Goal: Transaction & Acquisition: Subscribe to service/newsletter

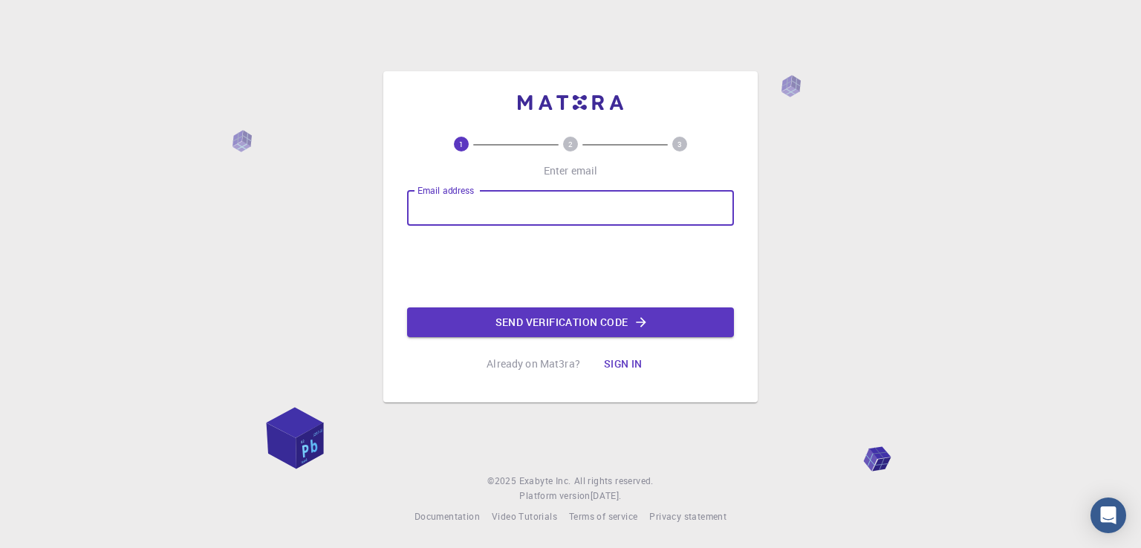
click at [442, 205] on input "Email address" at bounding box center [570, 208] width 327 height 36
type input "[EMAIL_ADDRESS][DOMAIN_NAME]"
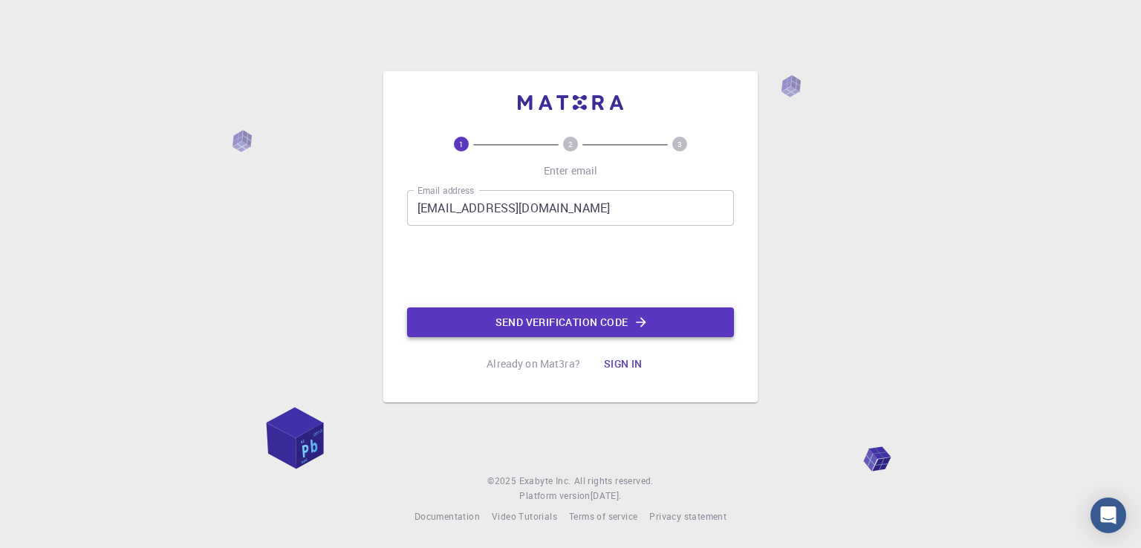
click at [518, 319] on button "Send verification code" at bounding box center [570, 322] width 327 height 30
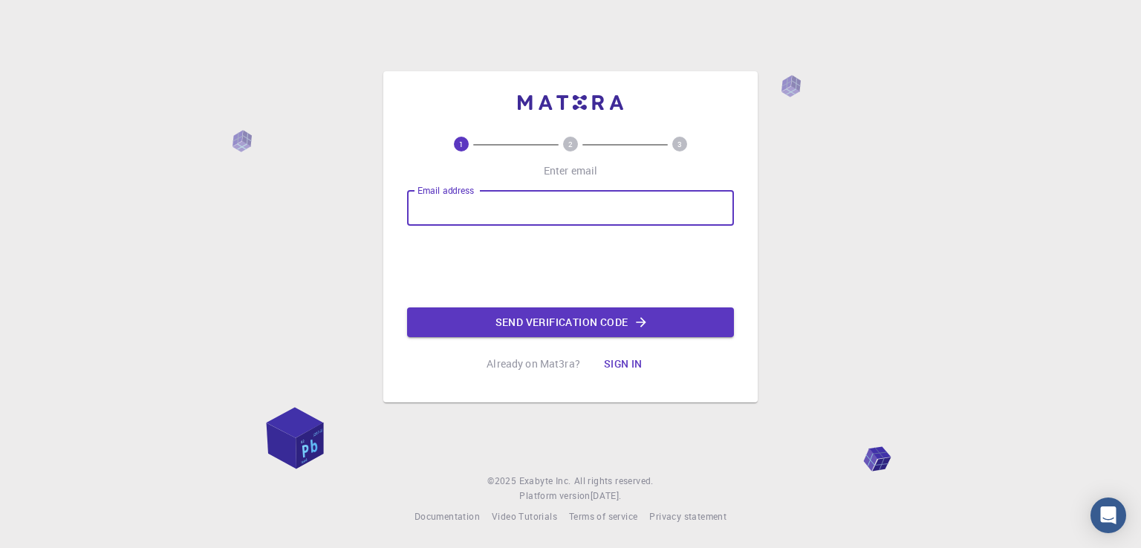
click at [502, 203] on input "Email address" at bounding box center [570, 208] width 327 height 36
type input "[EMAIL_ADDRESS][DOMAIN_NAME]"
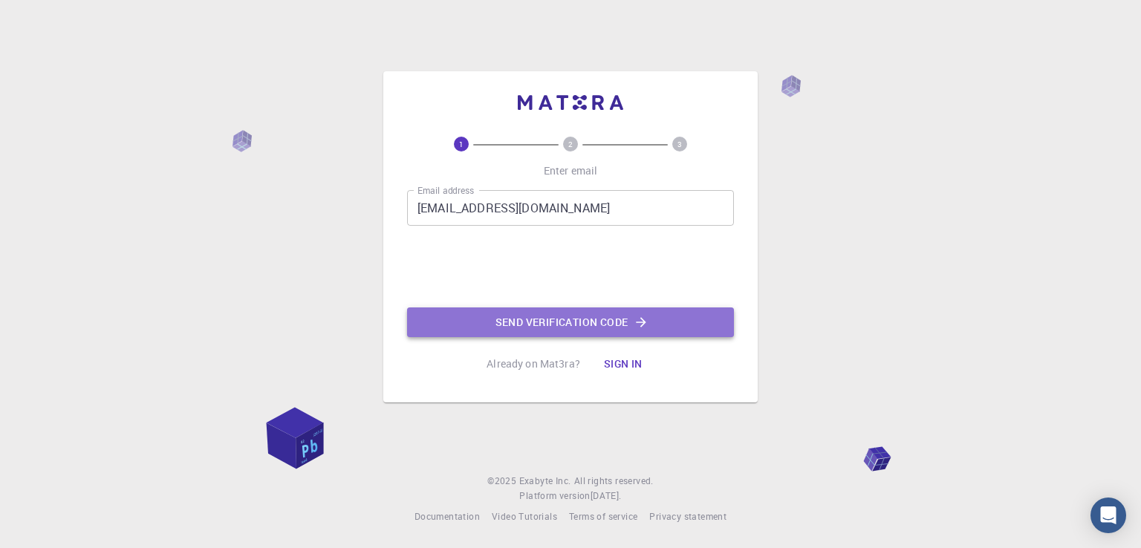
click at [541, 330] on button "Send verification code" at bounding box center [570, 322] width 327 height 30
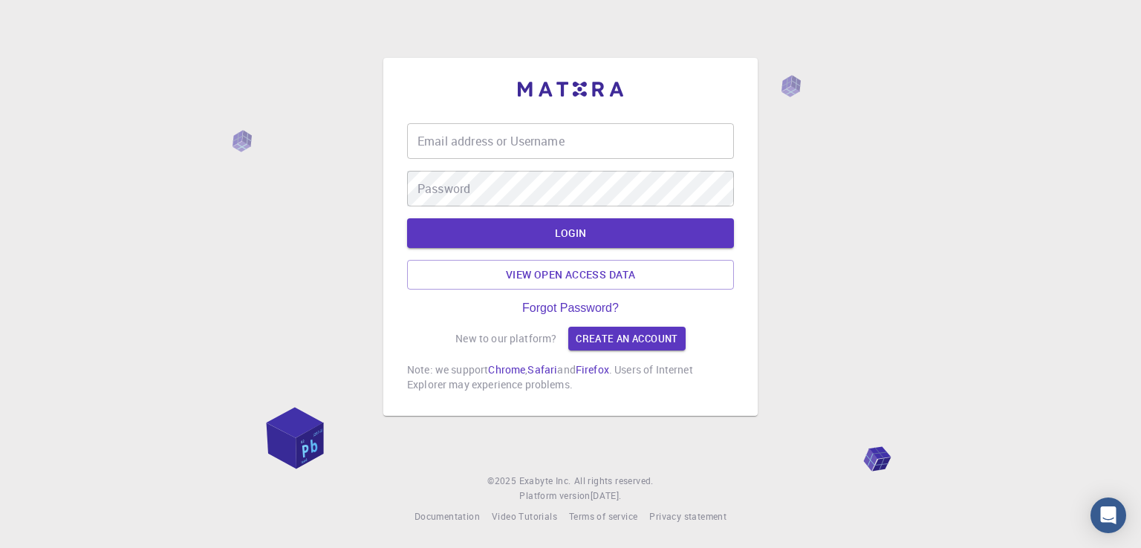
click at [501, 141] on input "Email address or Username" at bounding box center [570, 141] width 327 height 36
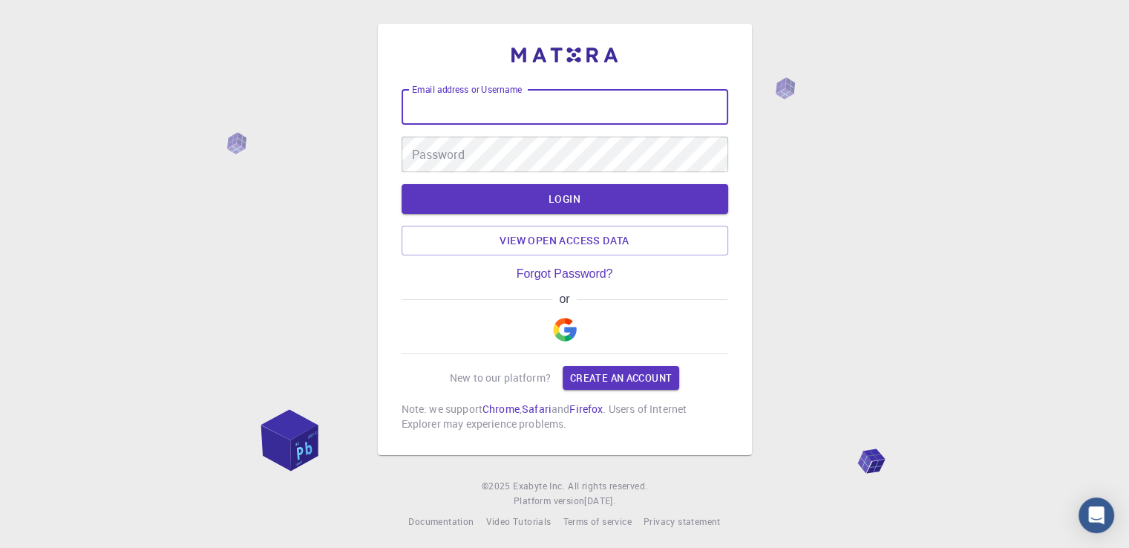
click at [501, 110] on input "Email address or Username" at bounding box center [565, 107] width 327 height 36
type input "ab"
click at [638, 379] on link "Create an account" at bounding box center [621, 378] width 117 height 24
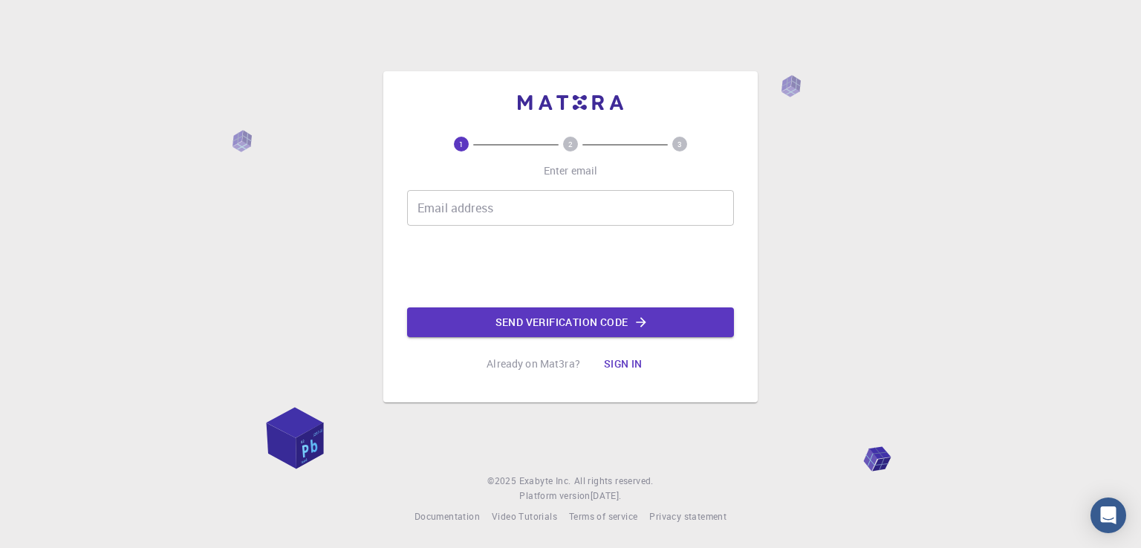
click at [457, 212] on input "Email address" at bounding box center [570, 208] width 327 height 36
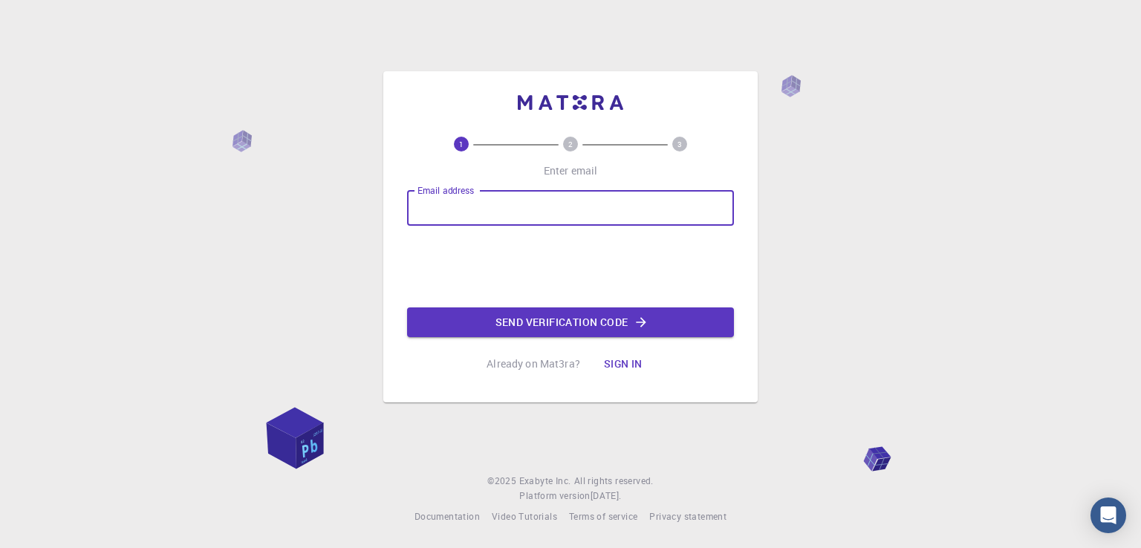
type input "[EMAIL_ADDRESS][DOMAIN_NAME]"
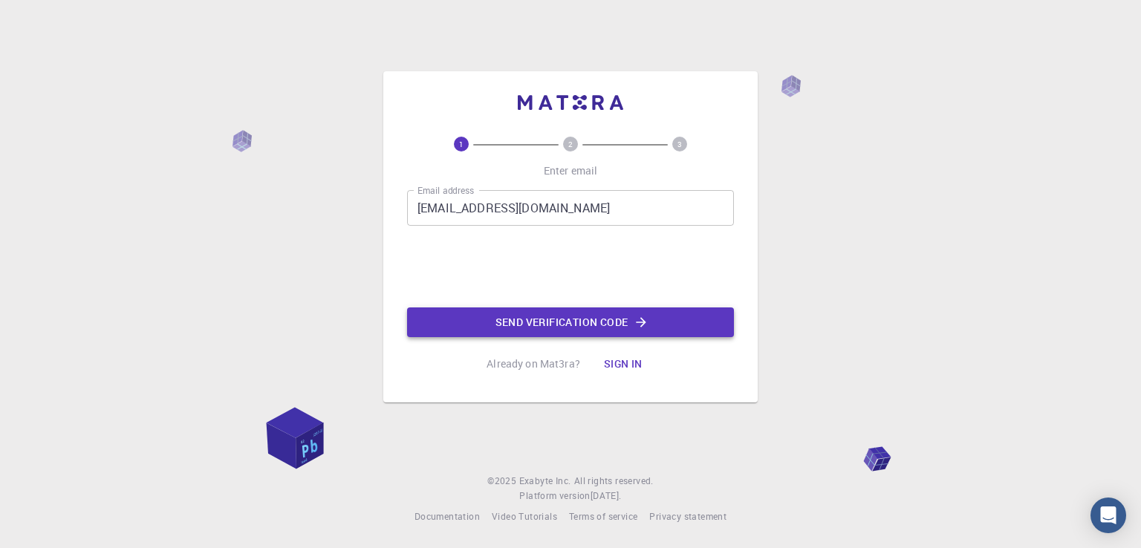
click at [544, 319] on button "Send verification code" at bounding box center [570, 322] width 327 height 30
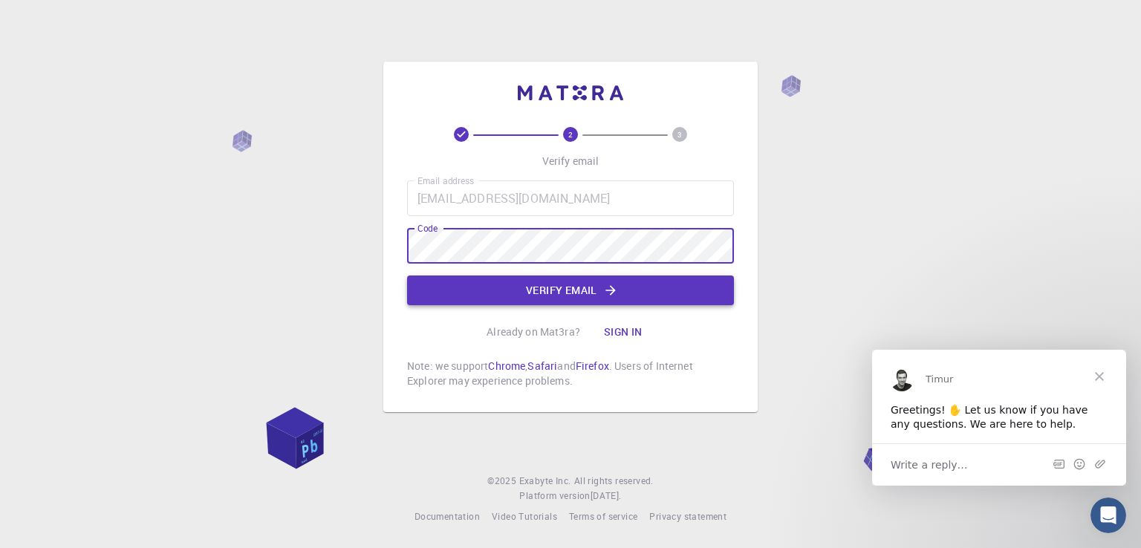
click at [513, 287] on button "Verify email" at bounding box center [570, 291] width 327 height 30
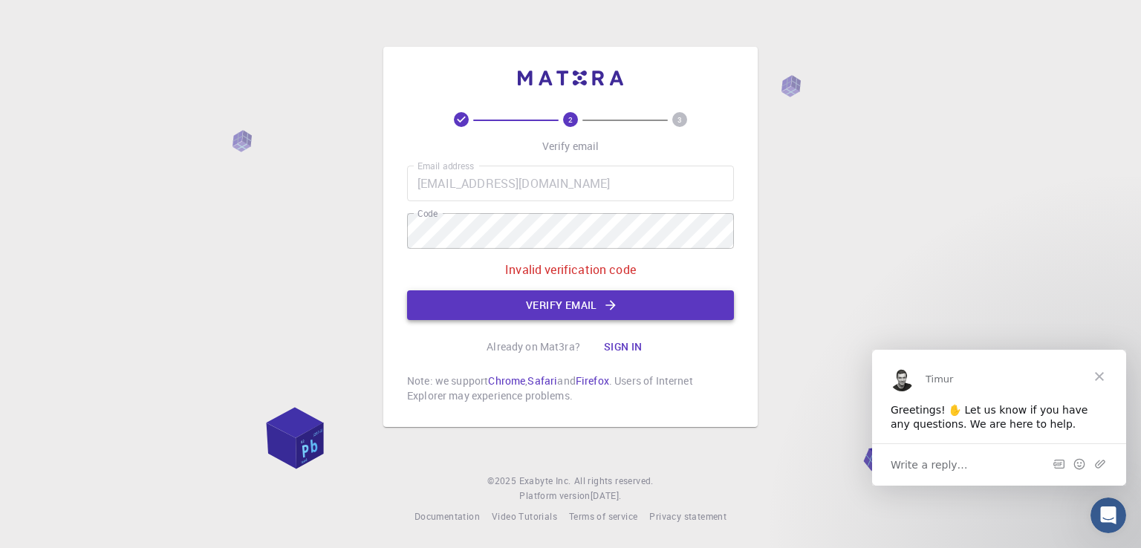
click at [627, 305] on button "Verify email" at bounding box center [570, 305] width 327 height 30
click at [1099, 379] on span "Close" at bounding box center [1098, 375] width 53 height 53
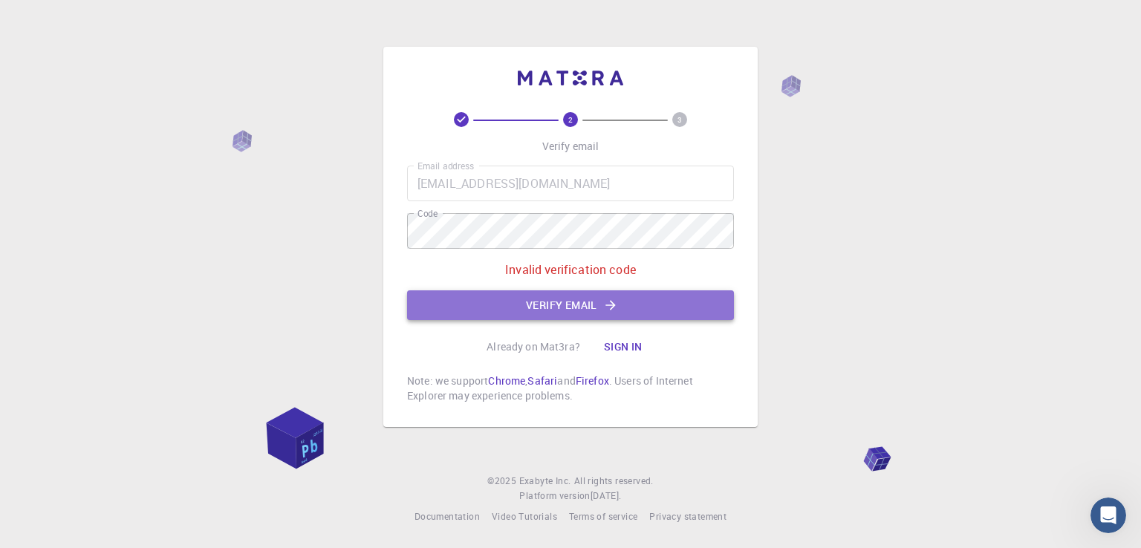
click at [552, 307] on button "Verify email" at bounding box center [570, 305] width 327 height 30
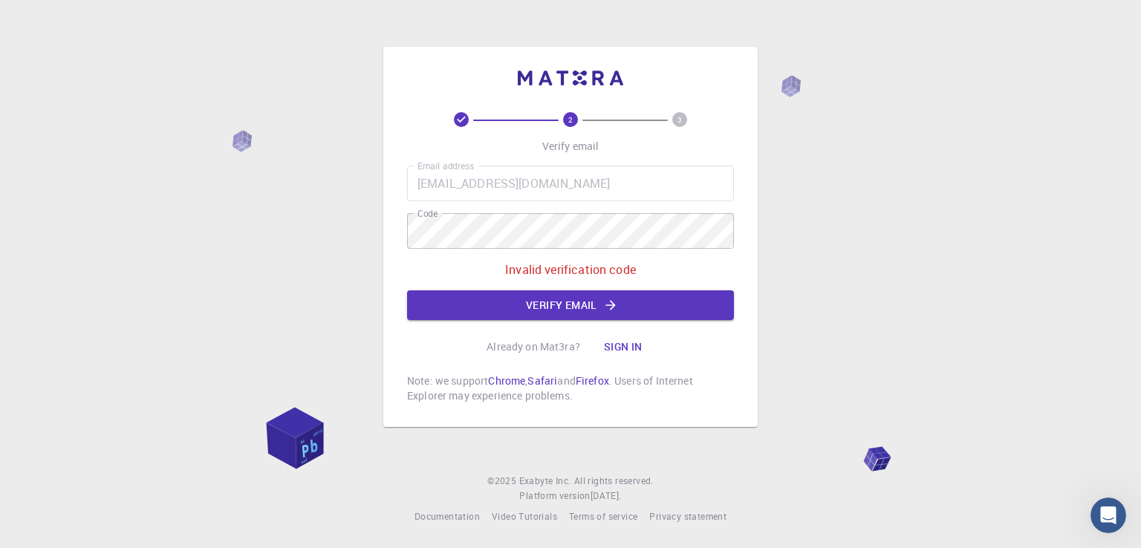
click at [463, 121] on icon at bounding box center [461, 119] width 15 height 15
click at [458, 122] on icon at bounding box center [461, 119] width 15 height 15
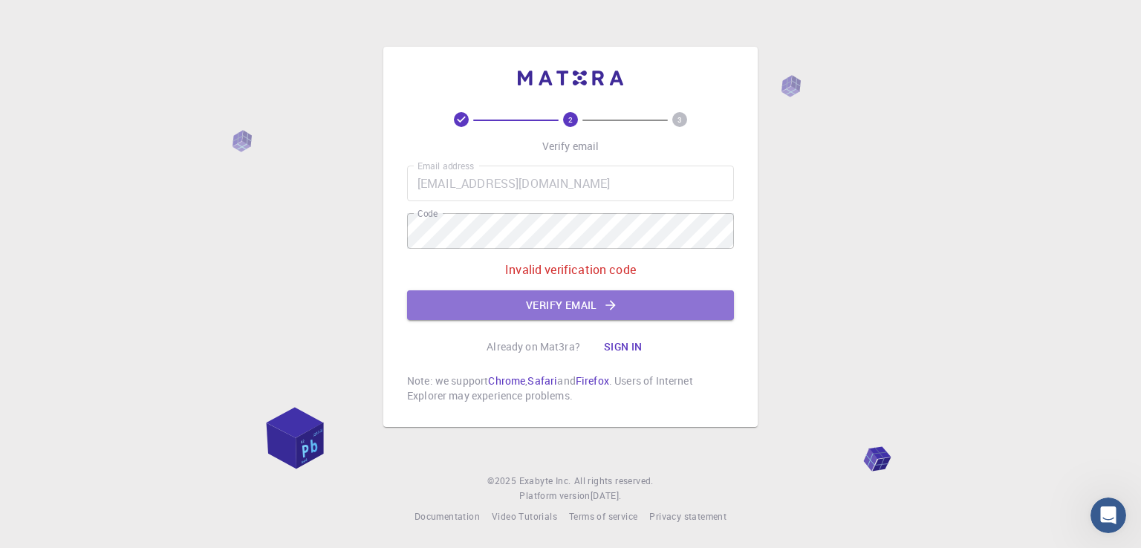
click at [548, 305] on button "Verify email" at bounding box center [570, 305] width 327 height 30
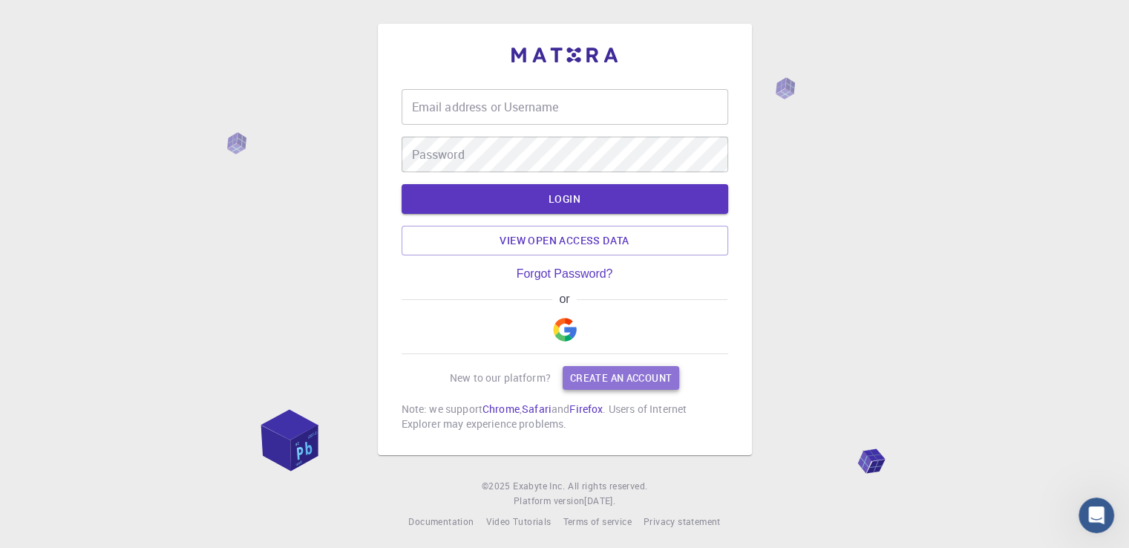
click at [599, 383] on link "Create an account" at bounding box center [621, 378] width 117 height 24
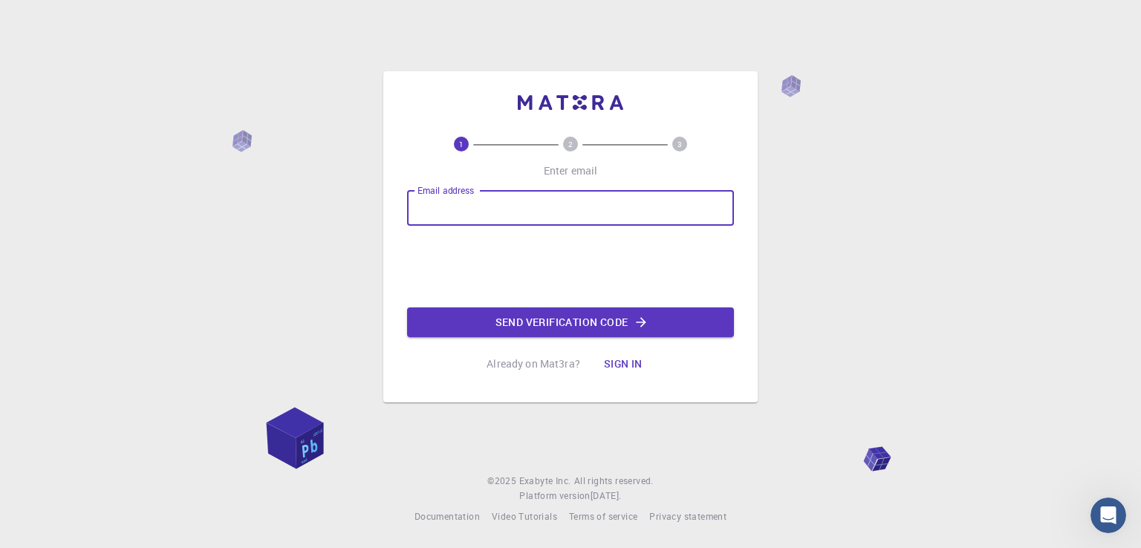
click at [480, 201] on input "Email address" at bounding box center [570, 208] width 327 height 36
type input "[EMAIL_ADDRESS][DOMAIN_NAME]"
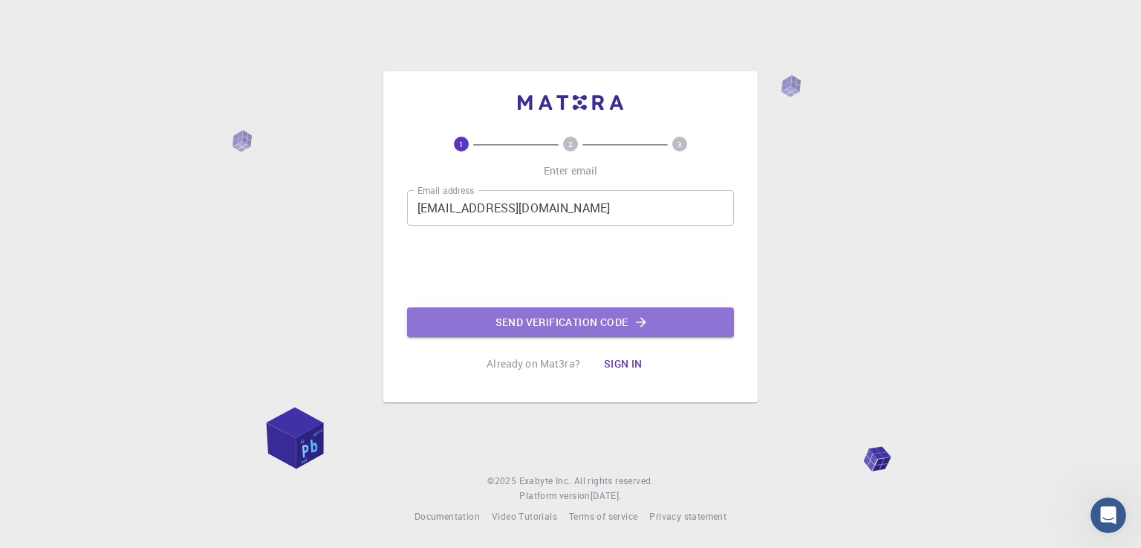
click at [532, 325] on button "Send verification code" at bounding box center [570, 322] width 327 height 30
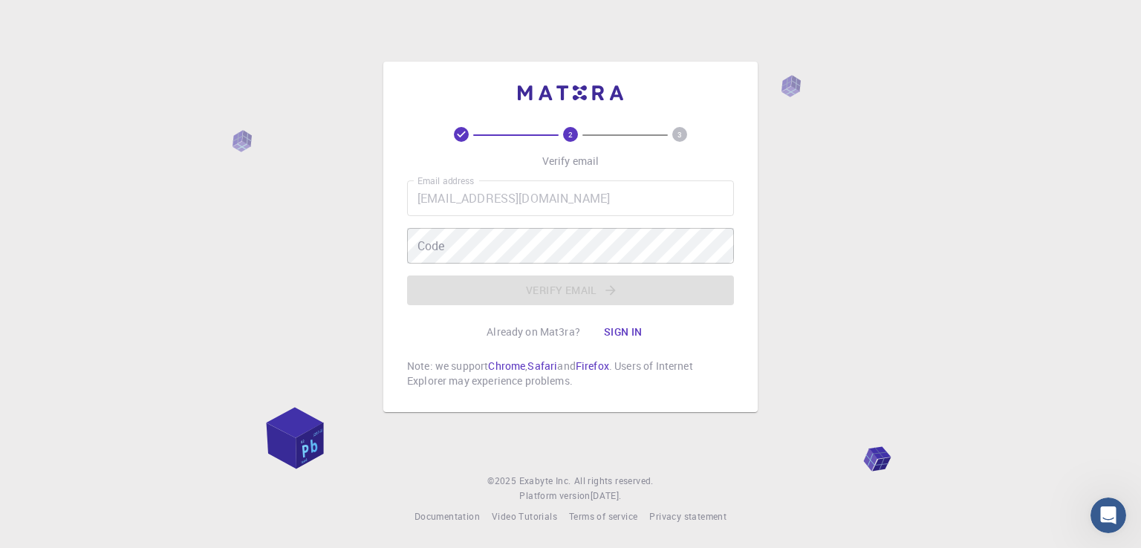
click at [456, 128] on icon at bounding box center [461, 134] width 15 height 15
click at [463, 133] on icon at bounding box center [461, 134] width 15 height 15
click at [612, 325] on button "Sign in" at bounding box center [623, 332] width 62 height 30
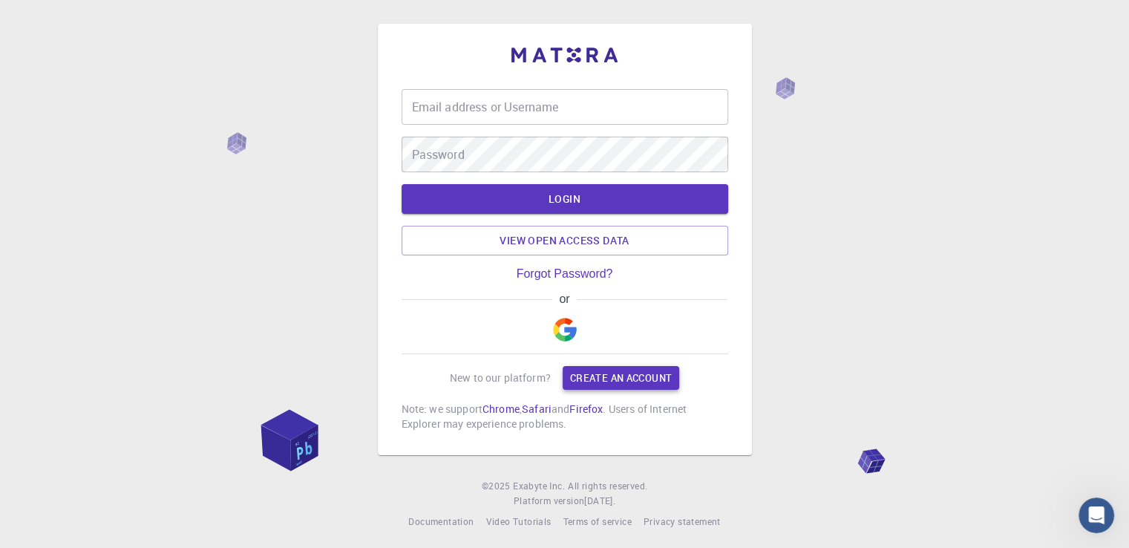
click at [621, 379] on link "Create an account" at bounding box center [621, 378] width 117 height 24
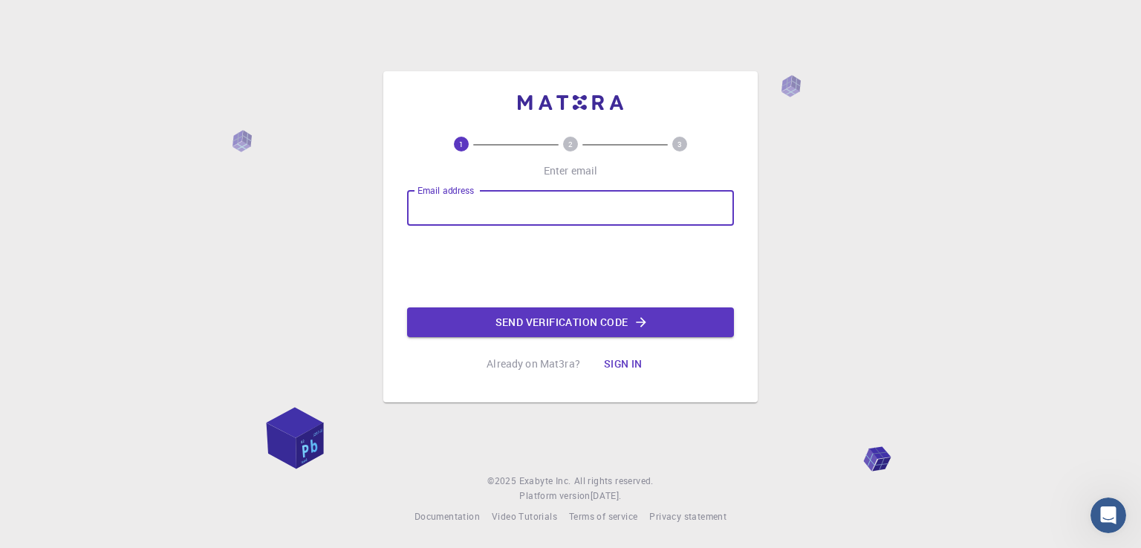
click at [514, 215] on input "Email address" at bounding box center [570, 208] width 327 height 36
type input "[EMAIL_ADDRESS][DOMAIN_NAME]"
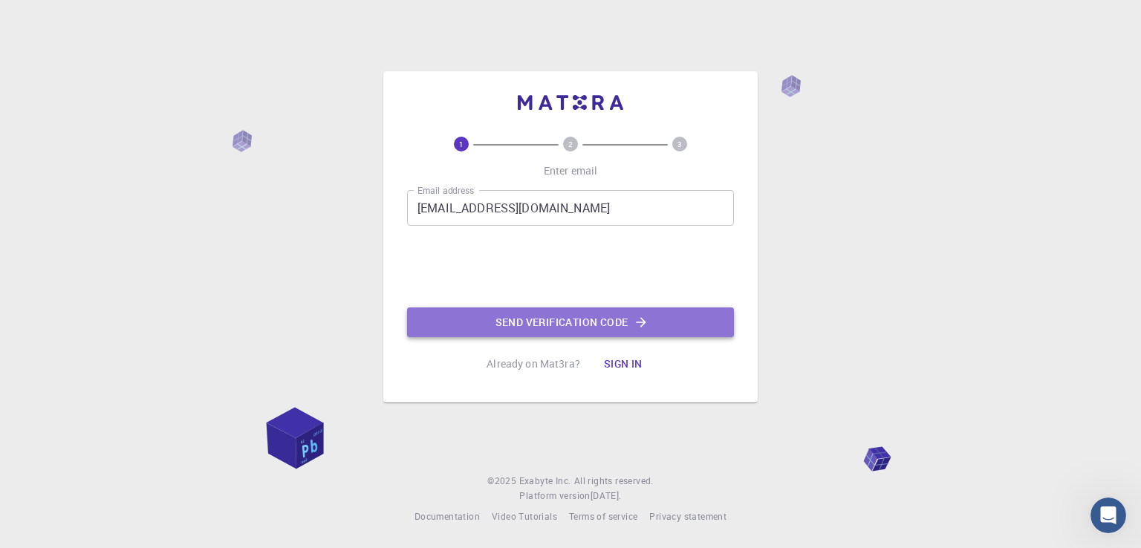
click at [570, 319] on button "Send verification code" at bounding box center [570, 322] width 327 height 30
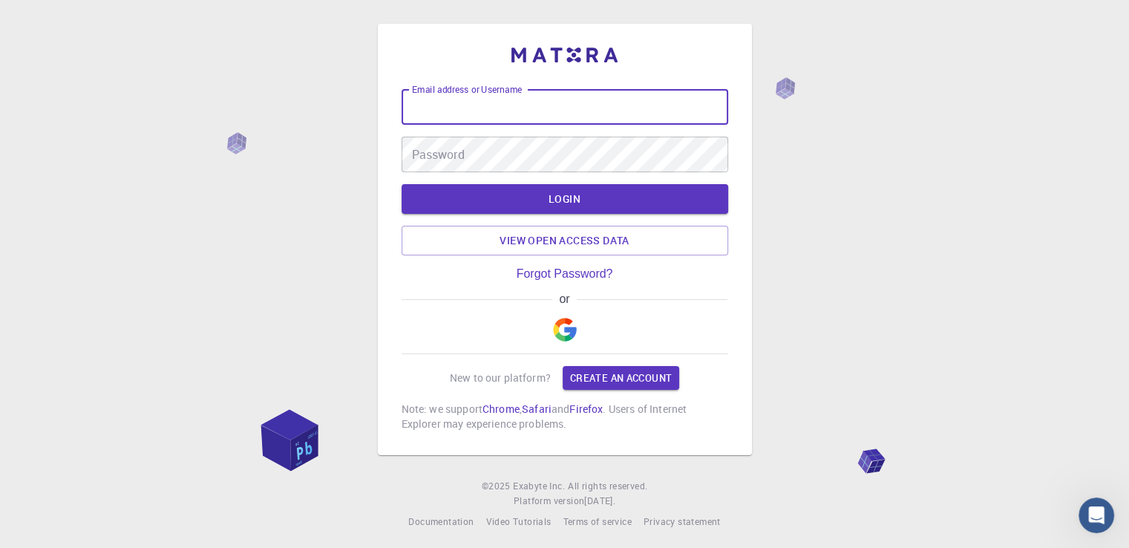
click at [486, 105] on input "Email address or Username" at bounding box center [565, 107] width 327 height 36
drag, startPoint x: 422, startPoint y: 116, endPoint x: 443, endPoint y: 129, distance: 25.3
click at [423, 116] on input "Email address or Username" at bounding box center [565, 107] width 327 height 36
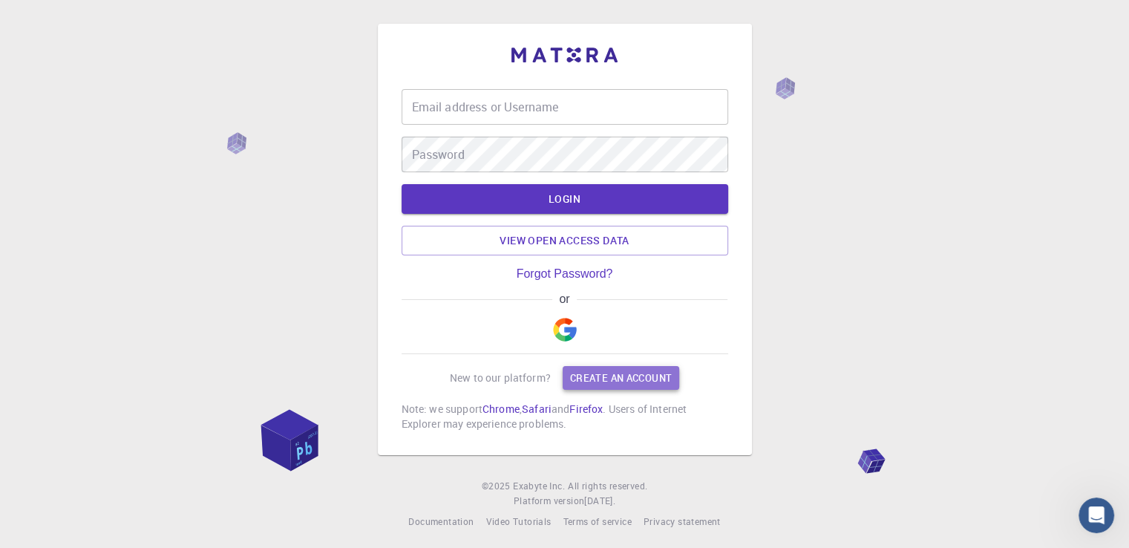
click at [599, 384] on link "Create an account" at bounding box center [621, 378] width 117 height 24
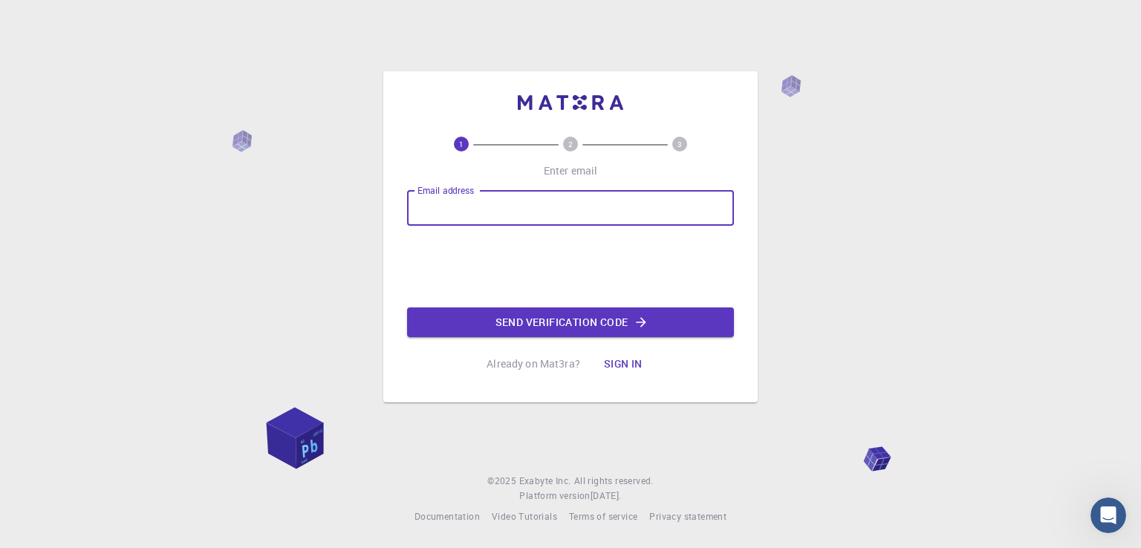
click at [515, 200] on input "Email address" at bounding box center [570, 208] width 327 height 36
type input "abujazz76@gmail.com"
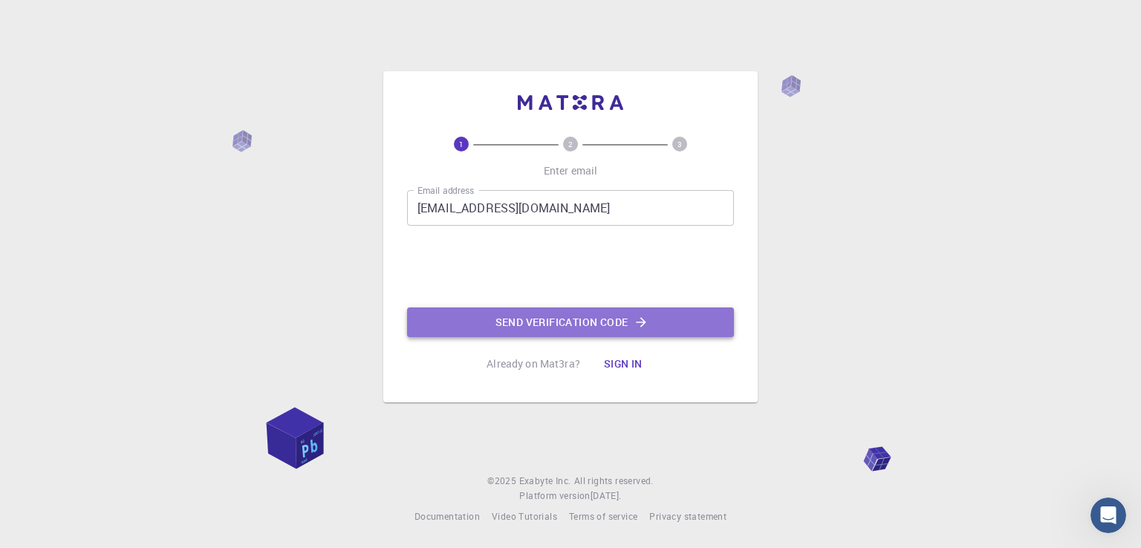
click at [614, 322] on button "Send verification code" at bounding box center [570, 322] width 327 height 30
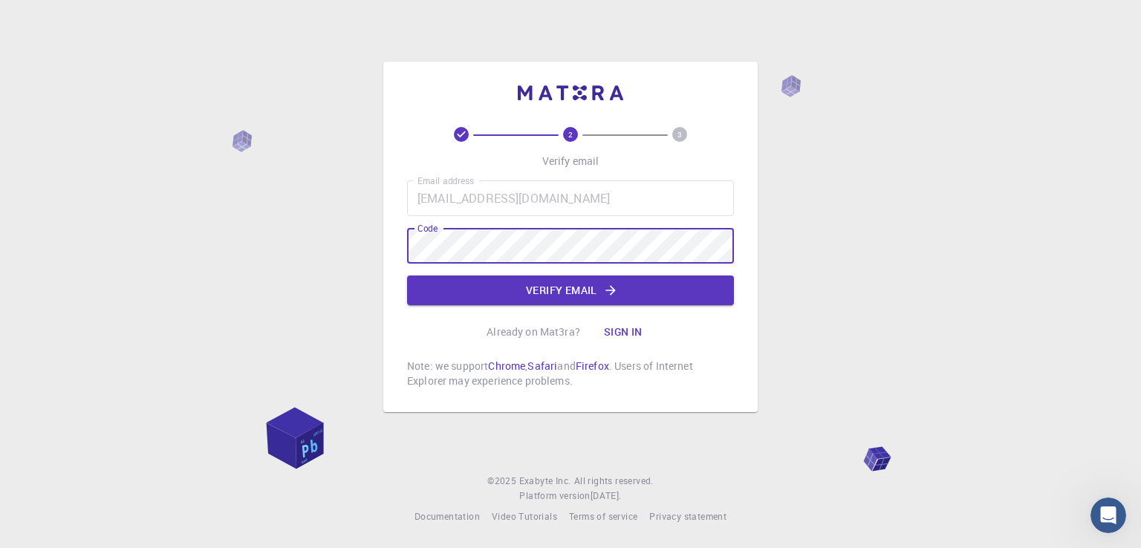
click at [534, 290] on button "Verify email" at bounding box center [570, 291] width 327 height 30
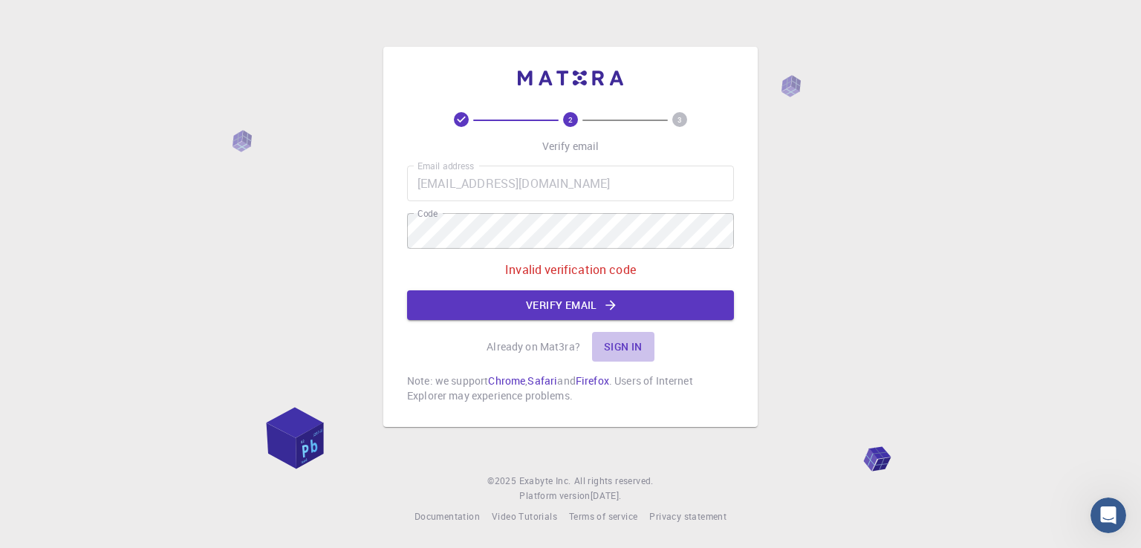
click at [630, 346] on button "Sign in" at bounding box center [623, 347] width 62 height 30
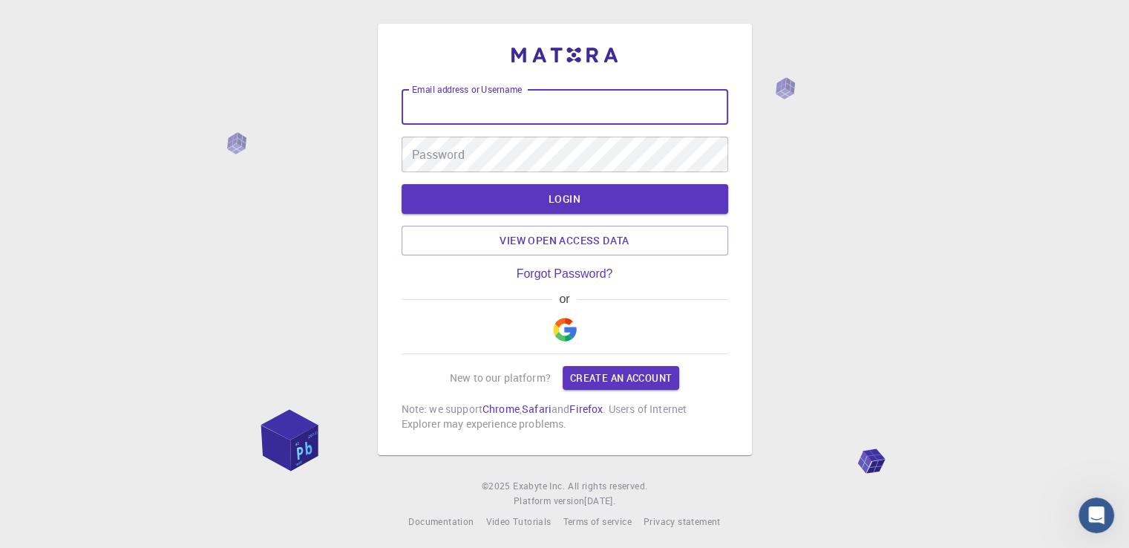
click at [487, 120] on input "Email address or Username" at bounding box center [565, 107] width 327 height 36
click at [463, 105] on input "Email address or Username" at bounding box center [565, 107] width 327 height 36
click at [526, 100] on input "Email address or Username" at bounding box center [565, 107] width 327 height 36
click at [469, 104] on input "Email address or Username" at bounding box center [565, 107] width 327 height 36
click at [484, 103] on input "Email address or Username" at bounding box center [565, 107] width 327 height 36
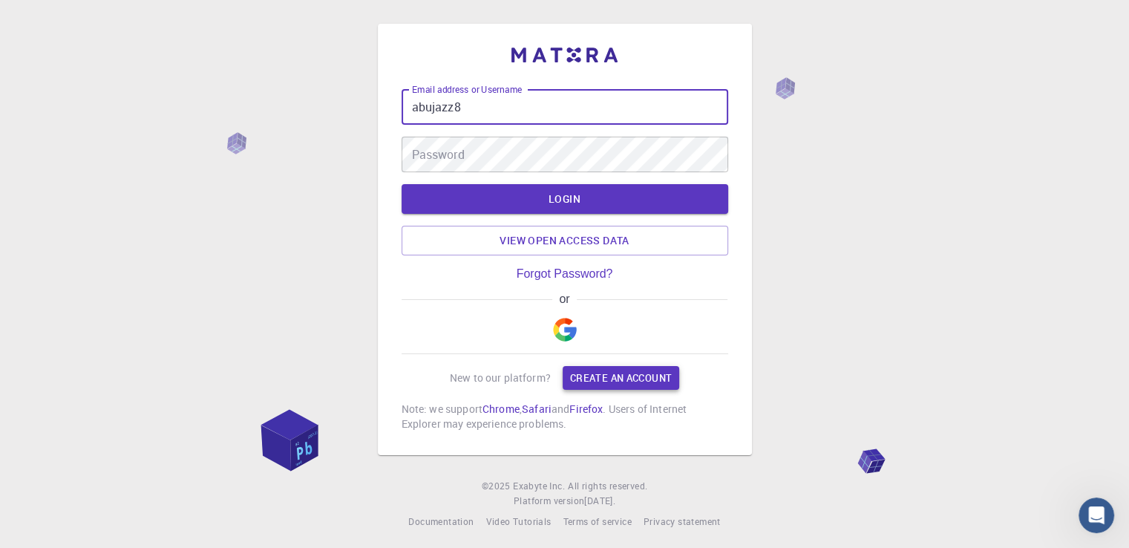
type input "abujazz8"
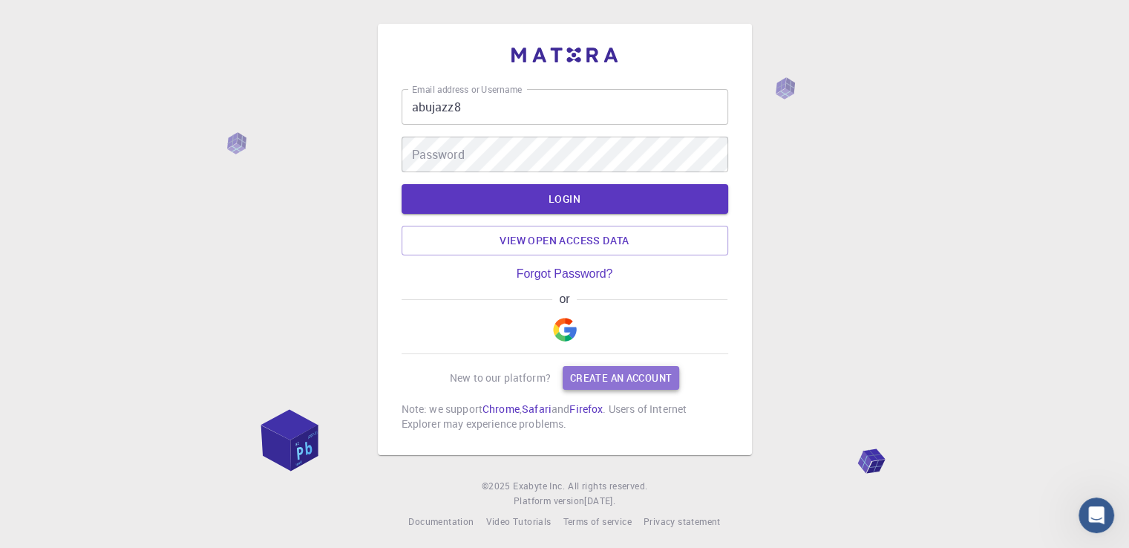
click at [624, 382] on link "Create an account" at bounding box center [621, 378] width 117 height 24
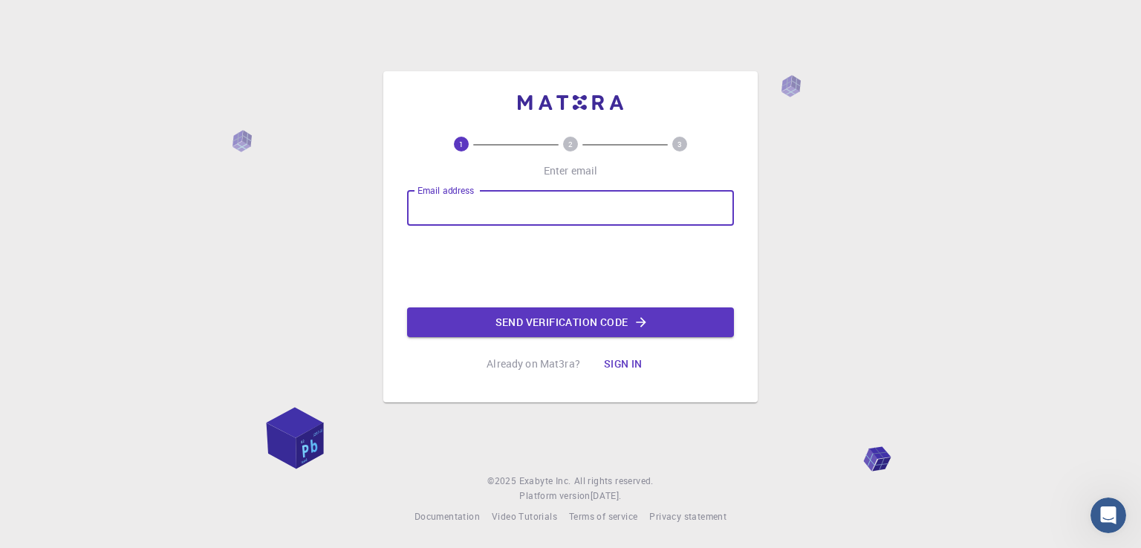
click at [472, 212] on input "Email address" at bounding box center [570, 208] width 327 height 36
type input "abujazz76@gmail.com"
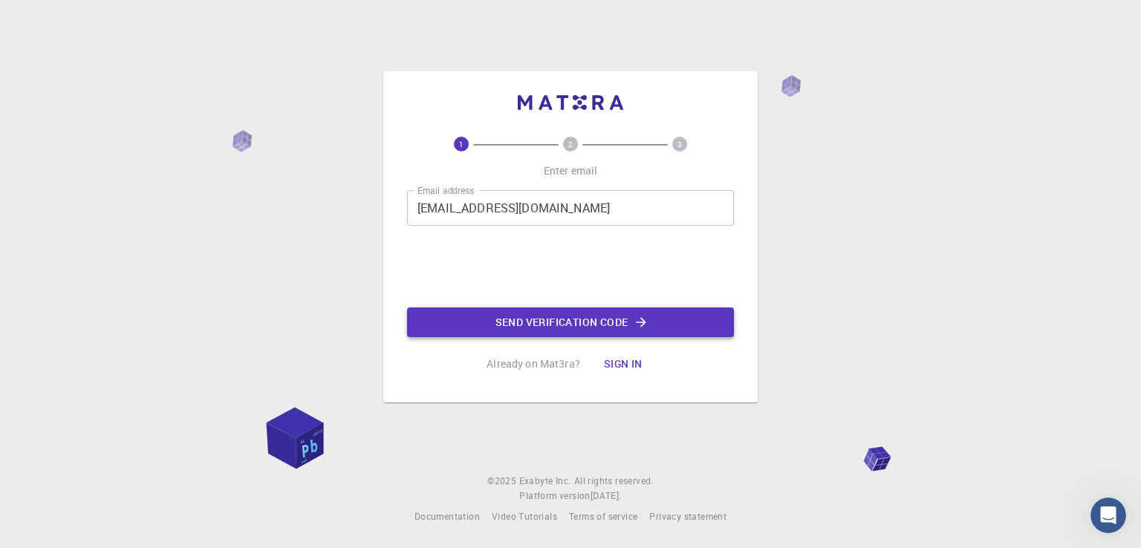
click at [590, 322] on button "Send verification code" at bounding box center [570, 322] width 327 height 30
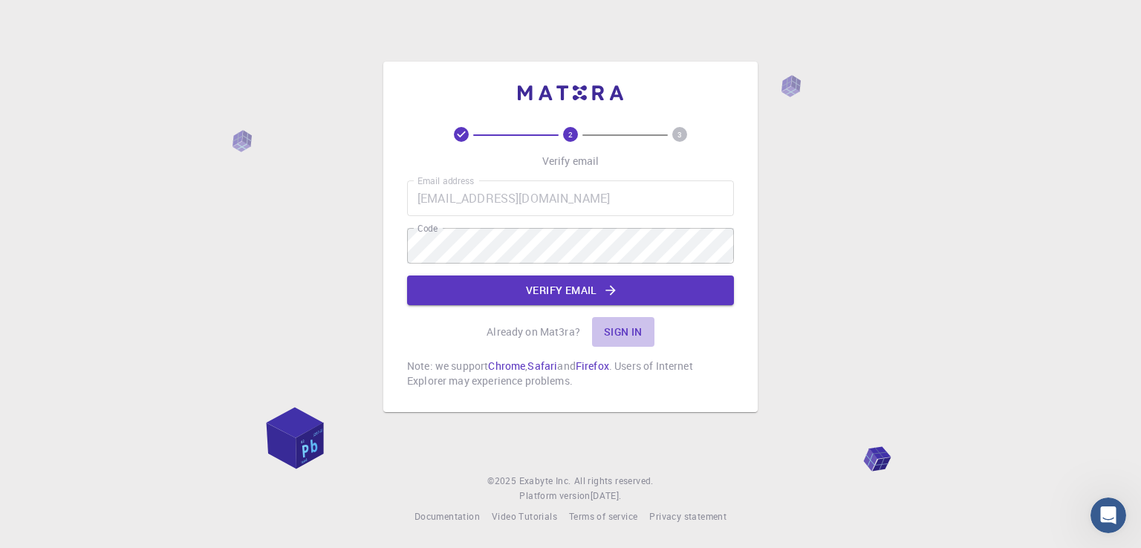
click at [622, 329] on button "Sign in" at bounding box center [623, 332] width 62 height 30
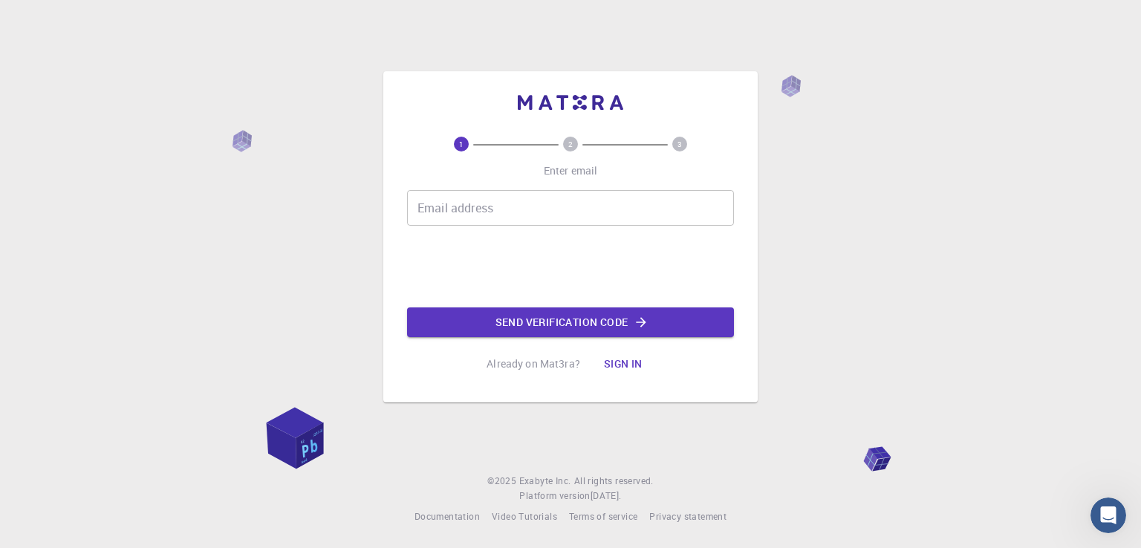
click at [487, 209] on input "Email address" at bounding box center [570, 208] width 327 height 36
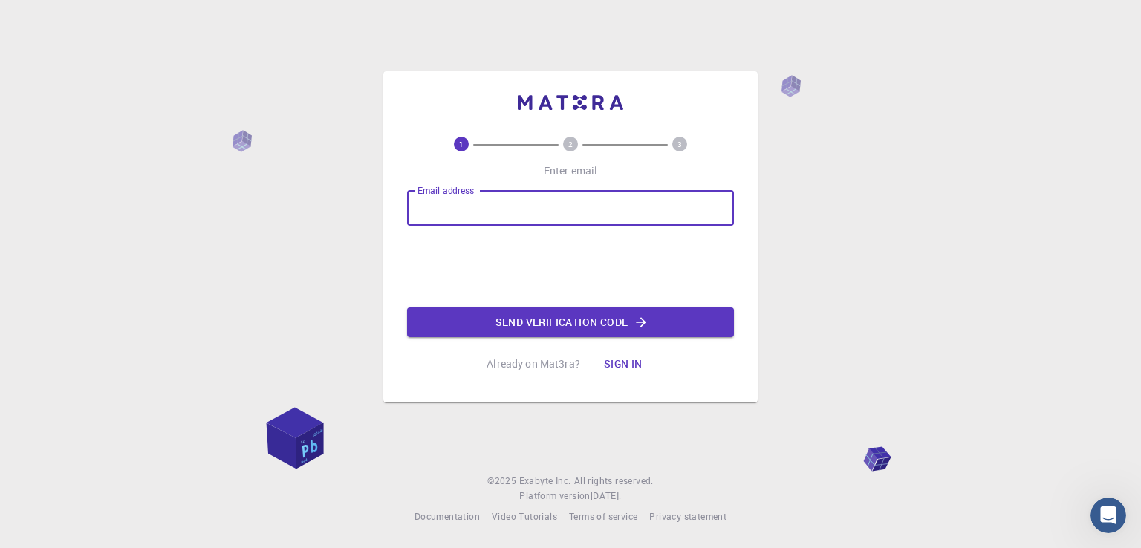
type input "abujazz76@gmail.com"
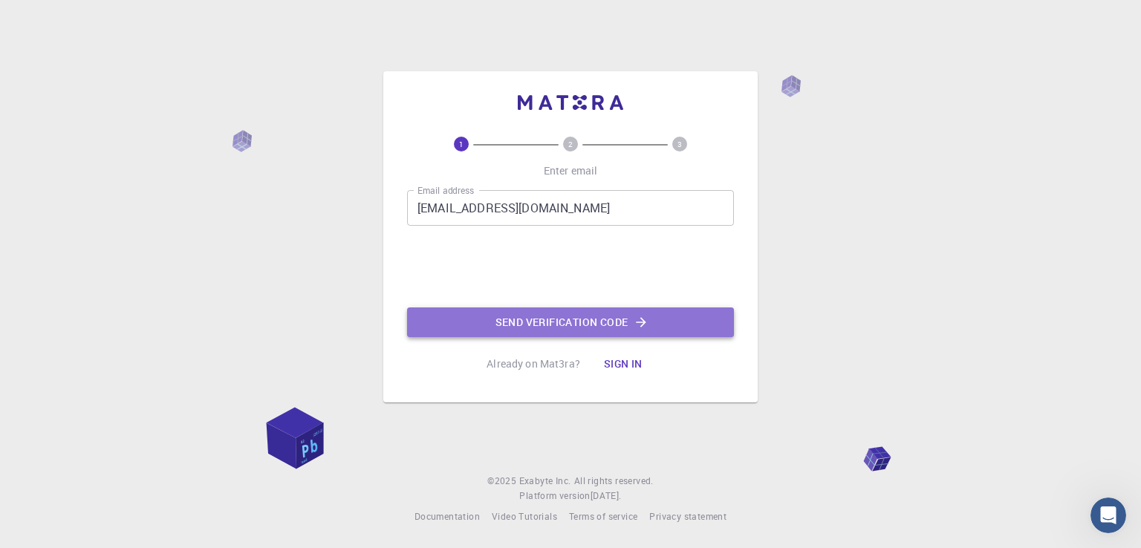
click at [615, 316] on button "Send verification code" at bounding box center [570, 322] width 327 height 30
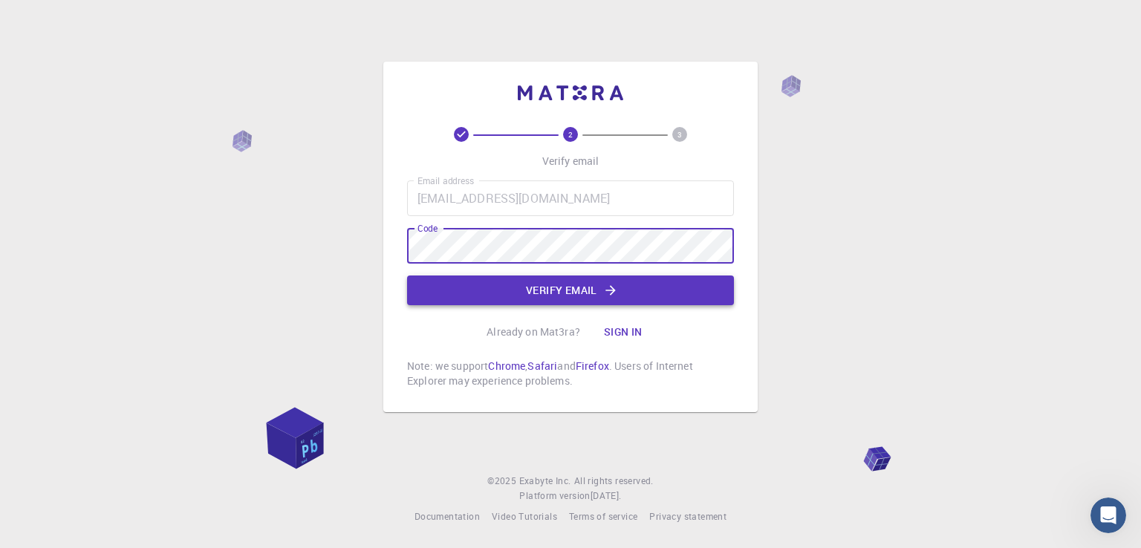
click at [562, 296] on button "Verify email" at bounding box center [570, 291] width 327 height 30
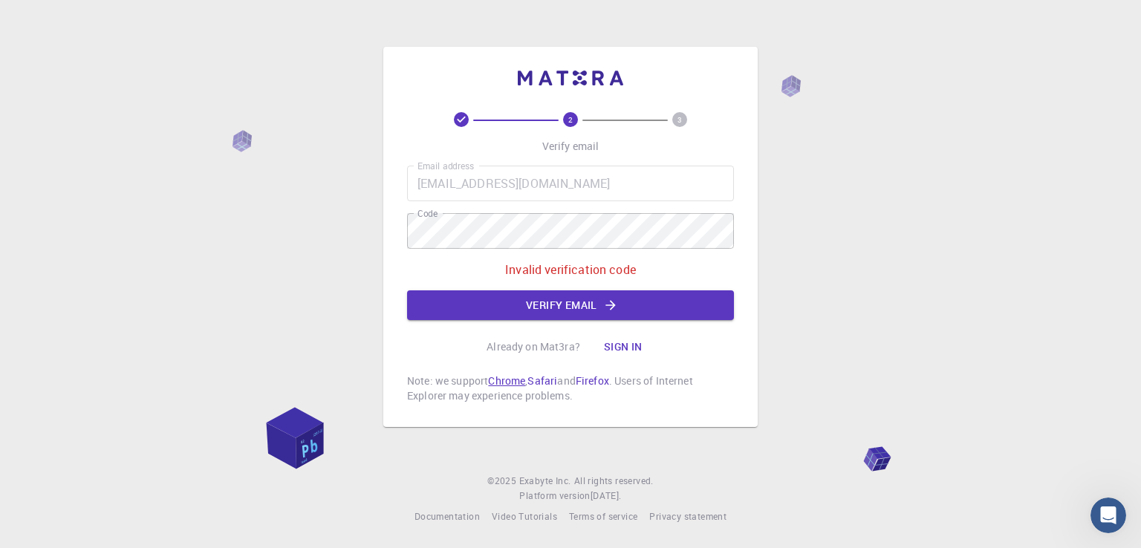
click at [512, 380] on link "Chrome" at bounding box center [506, 381] width 37 height 14
click at [620, 348] on button "Sign in" at bounding box center [623, 347] width 62 height 30
